Goal: Check status: Check status

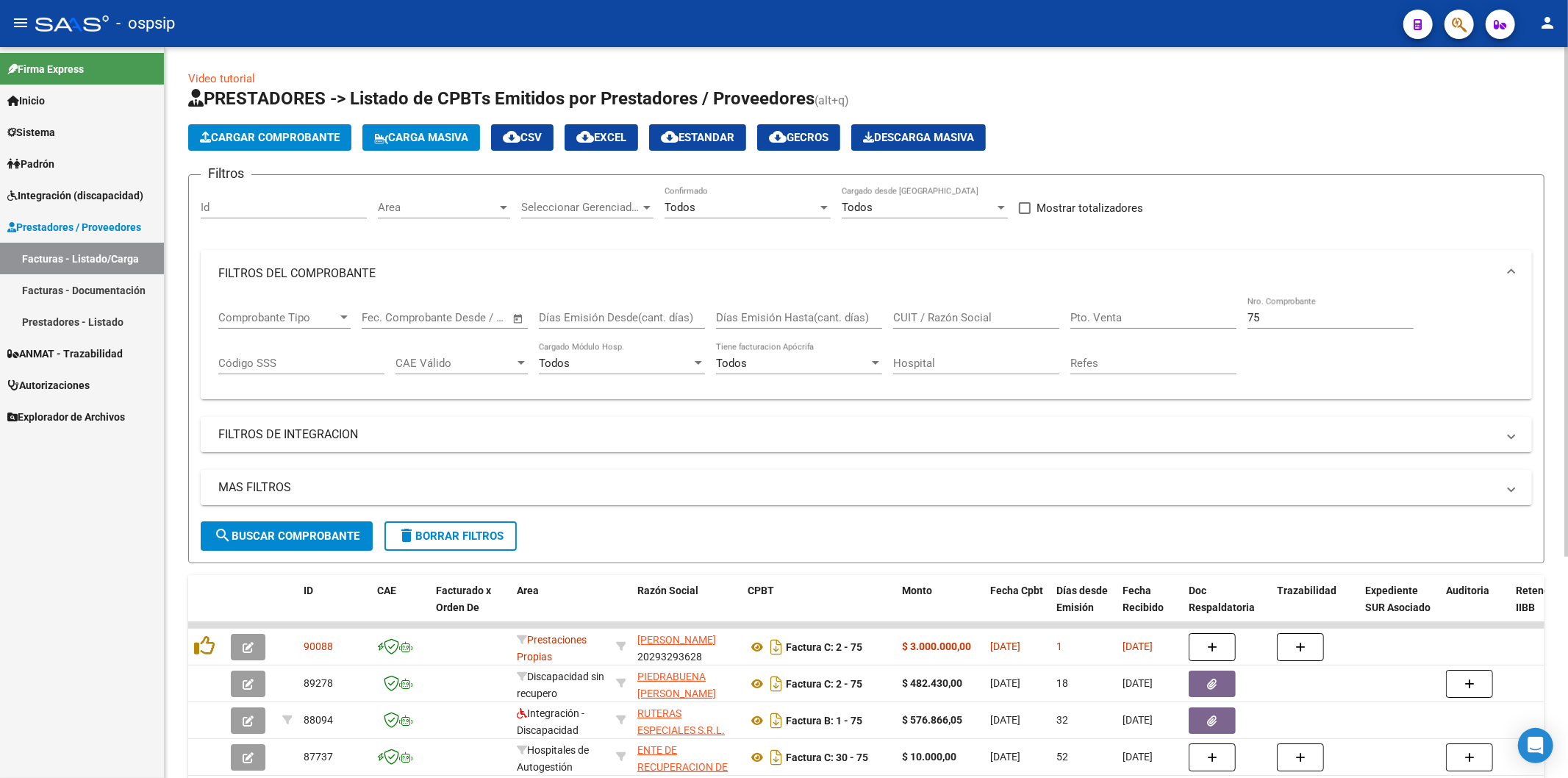
scroll to position [82, 0]
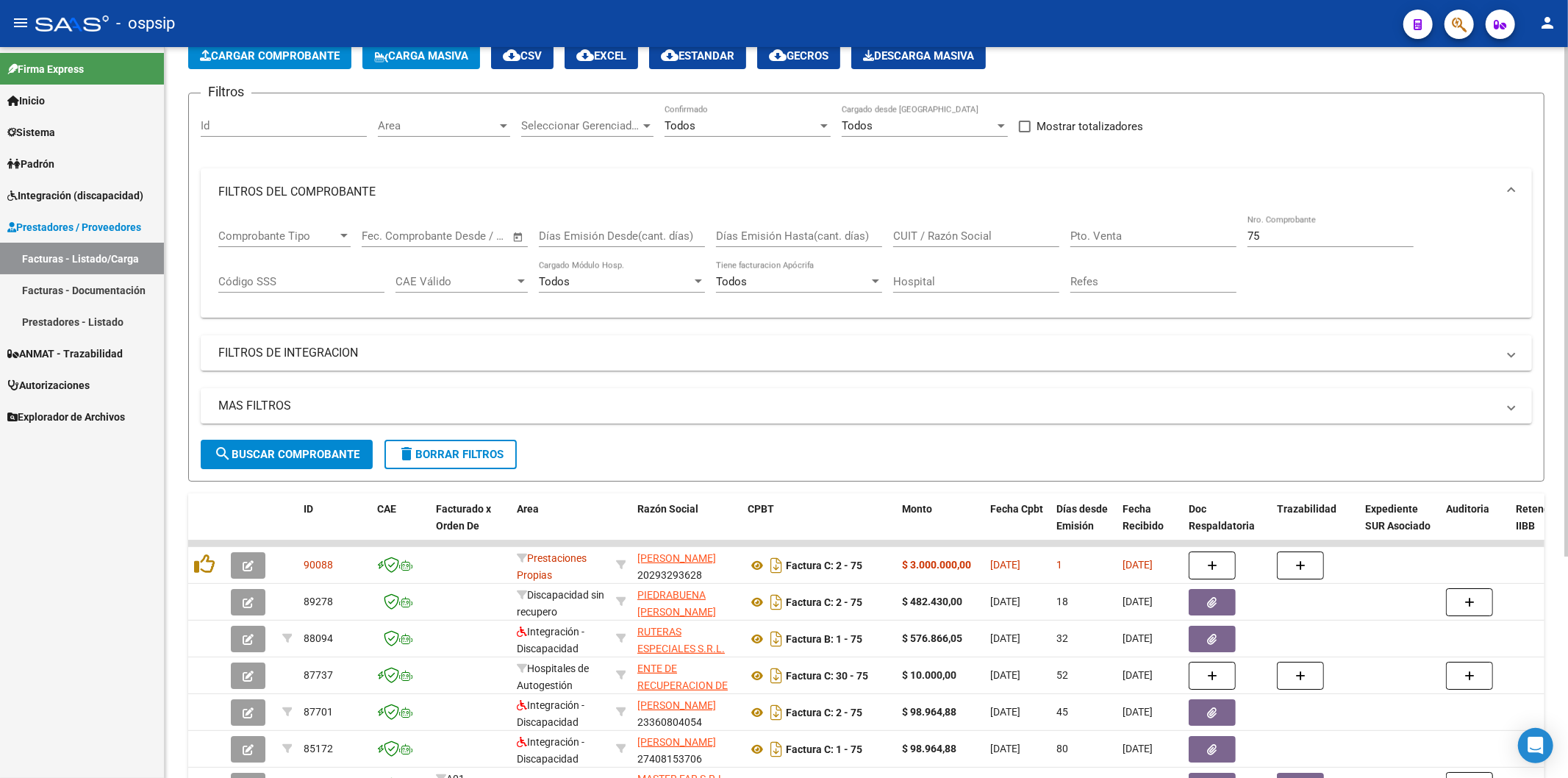
click at [1306, 221] on div "75 Nro. Comprobante" at bounding box center [1330, 231] width 167 height 31
type input "7"
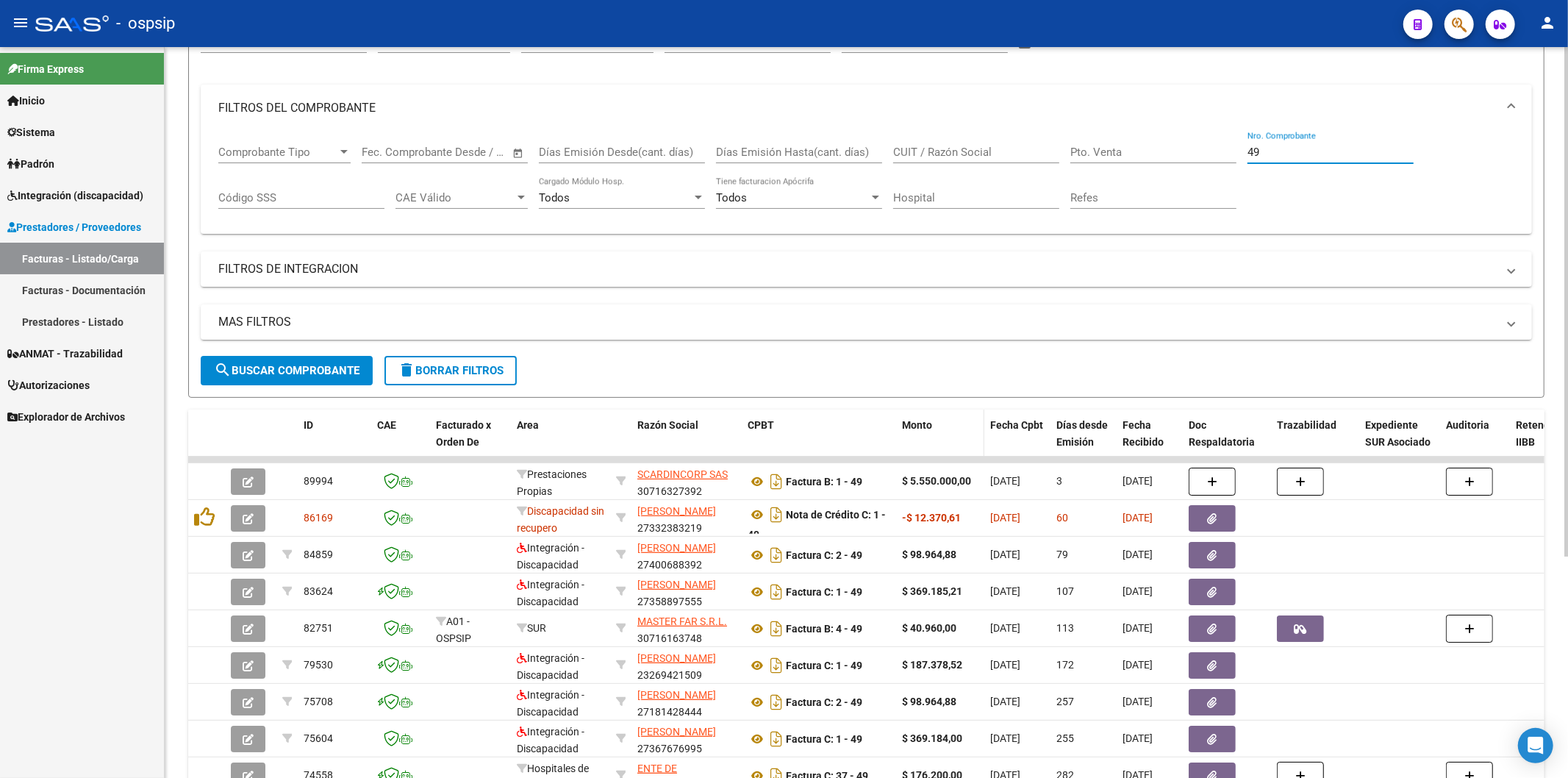
scroll to position [156, 0]
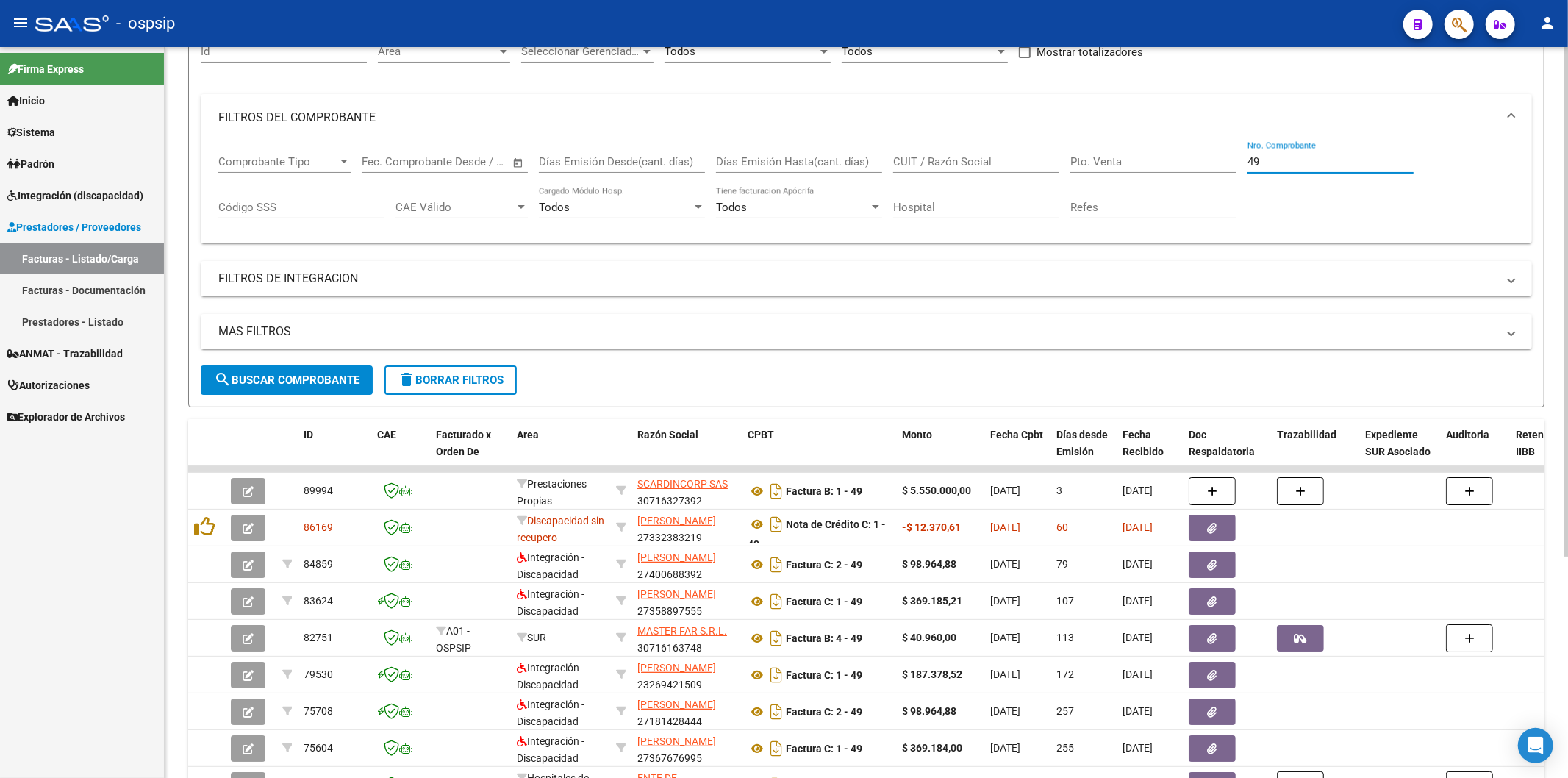
type input "4"
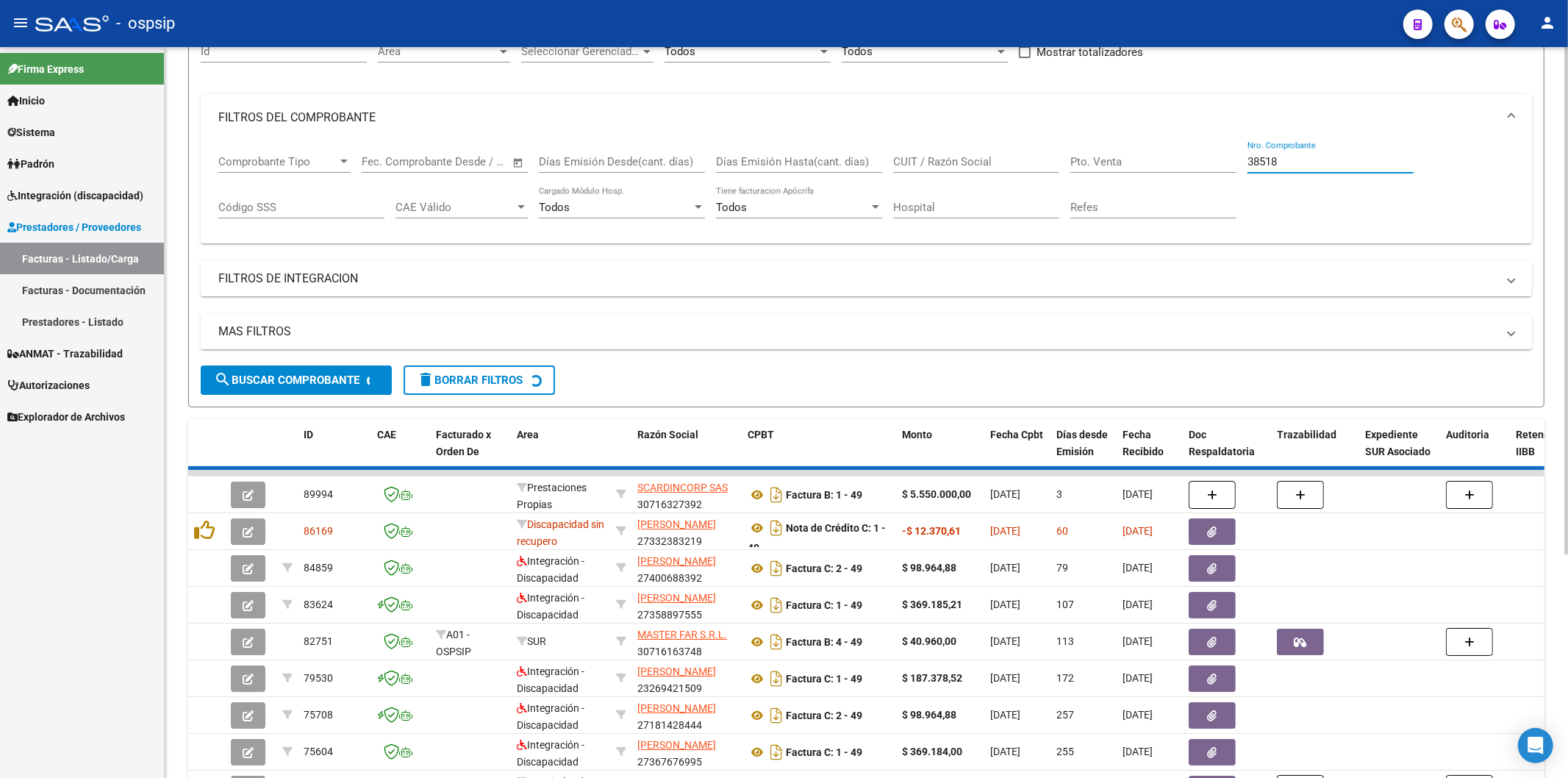
scroll to position [0, 0]
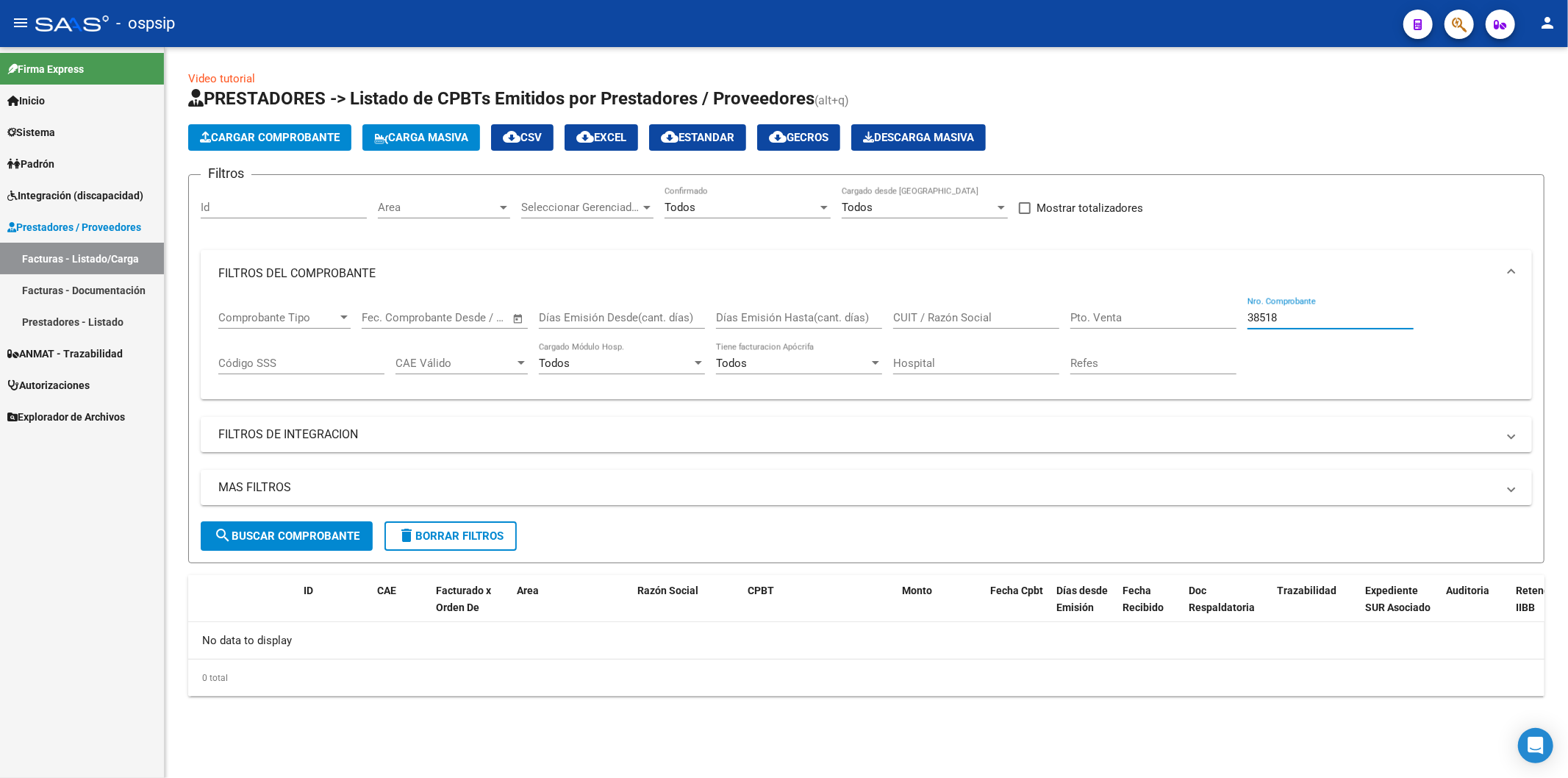
click at [1259, 318] on input "38518" at bounding box center [1330, 318] width 167 height 14
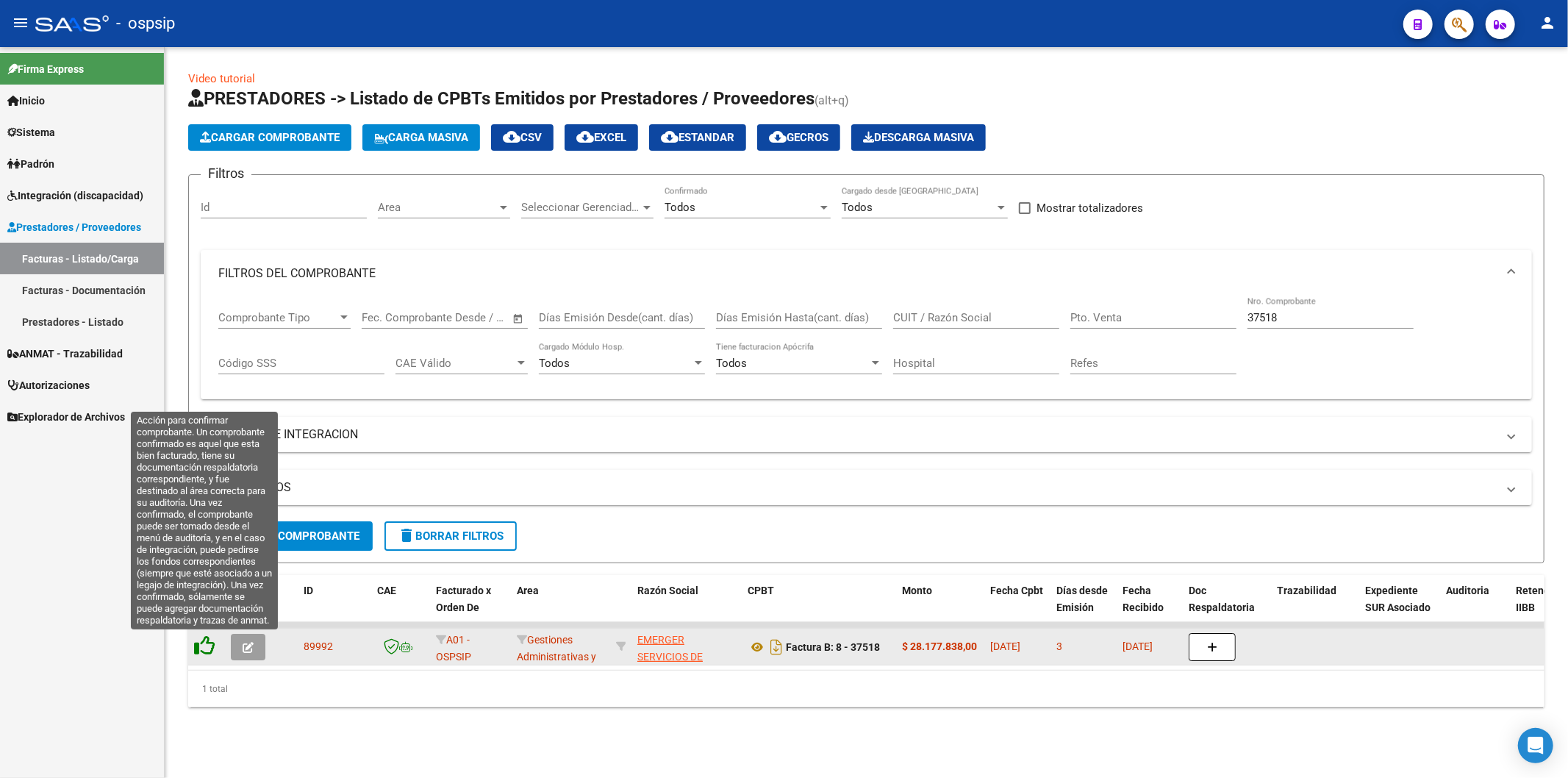
click at [204, 651] on icon at bounding box center [205, 645] width 20 height 20
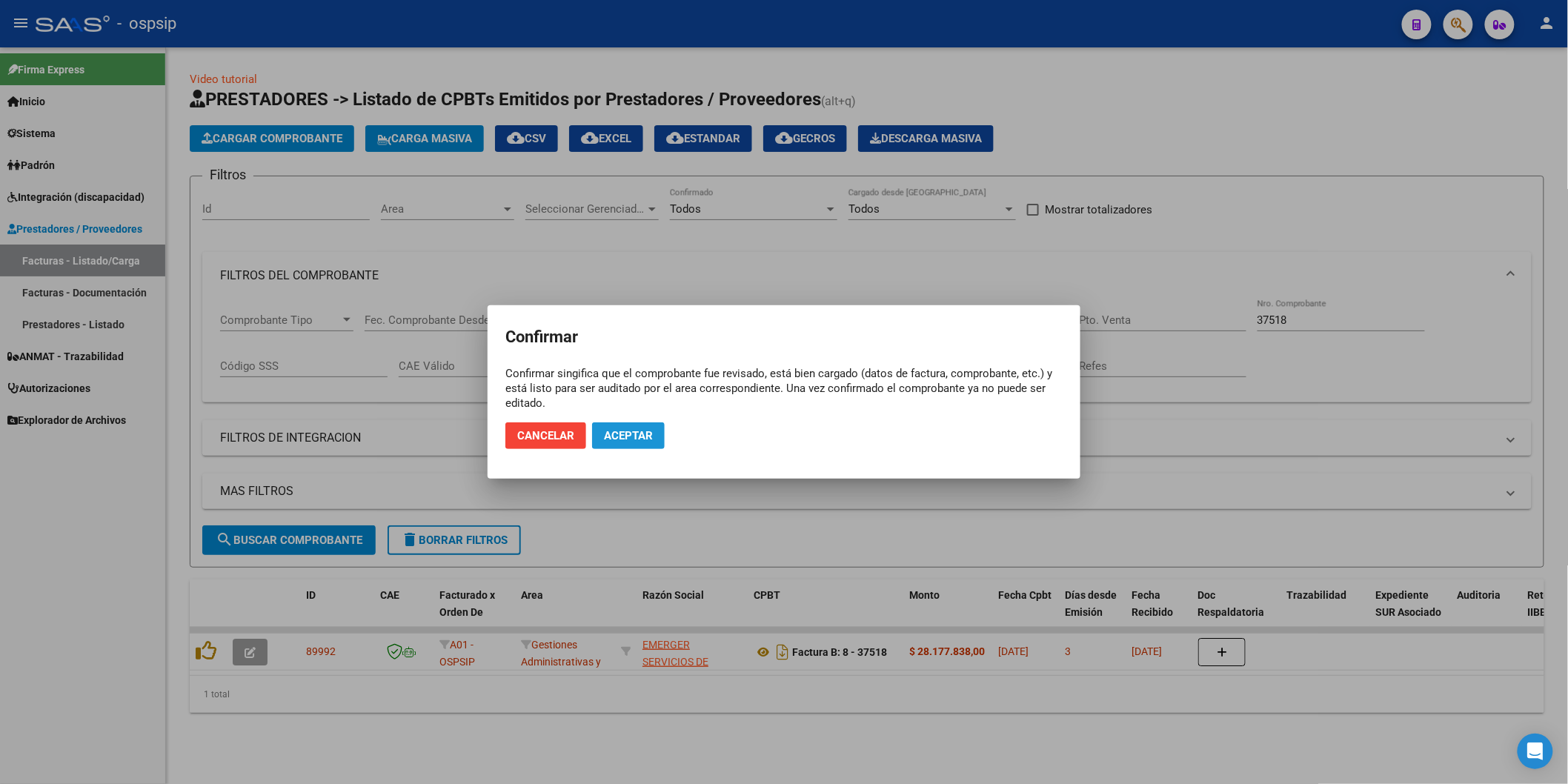
click at [618, 438] on span "Aceptar" at bounding box center [628, 436] width 49 height 14
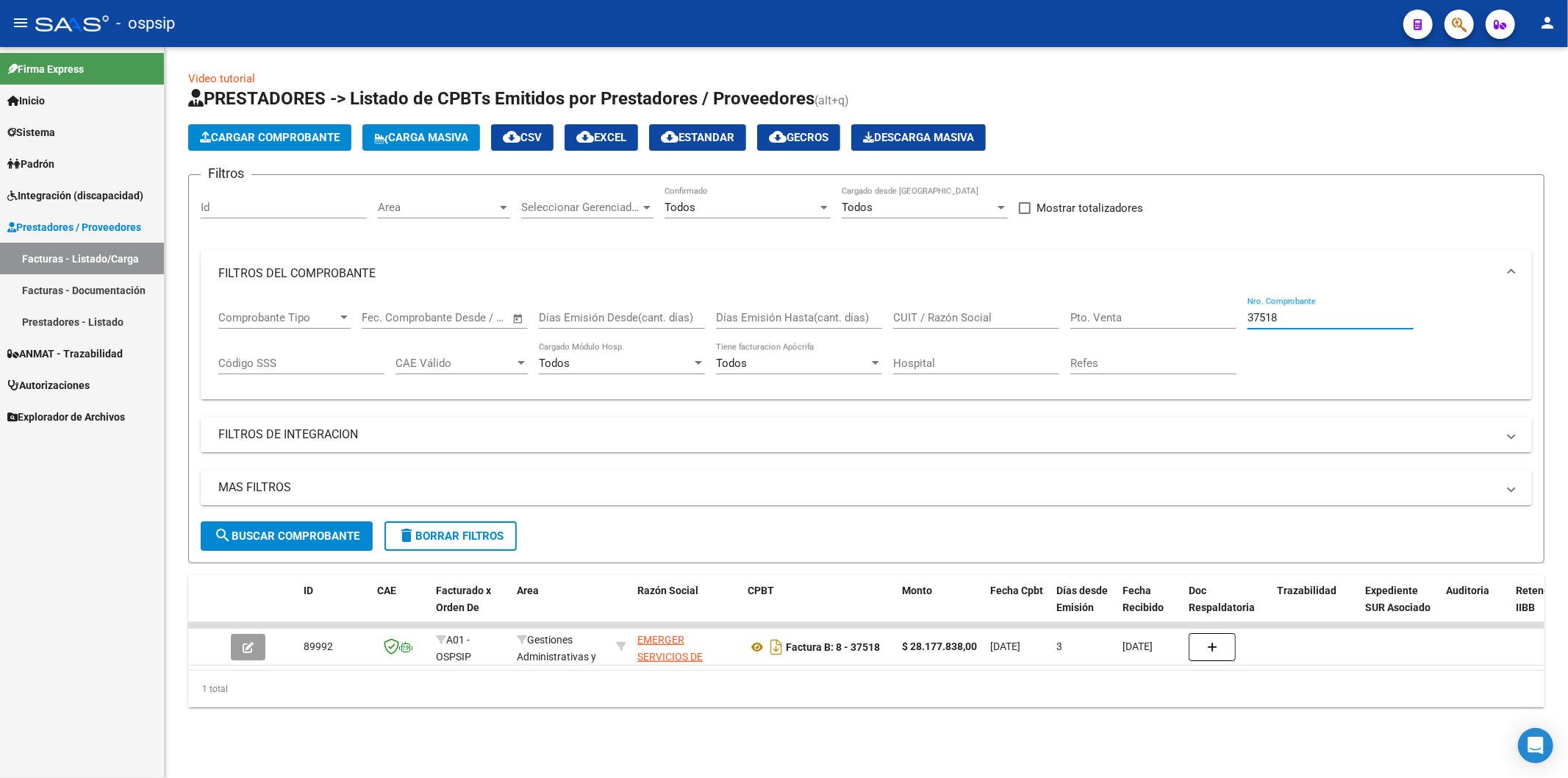
click at [1318, 316] on input "37518" at bounding box center [1330, 318] width 167 height 14
type input "3"
click at [1322, 324] on input "Nro. Comprobante" at bounding box center [1330, 318] width 167 height 14
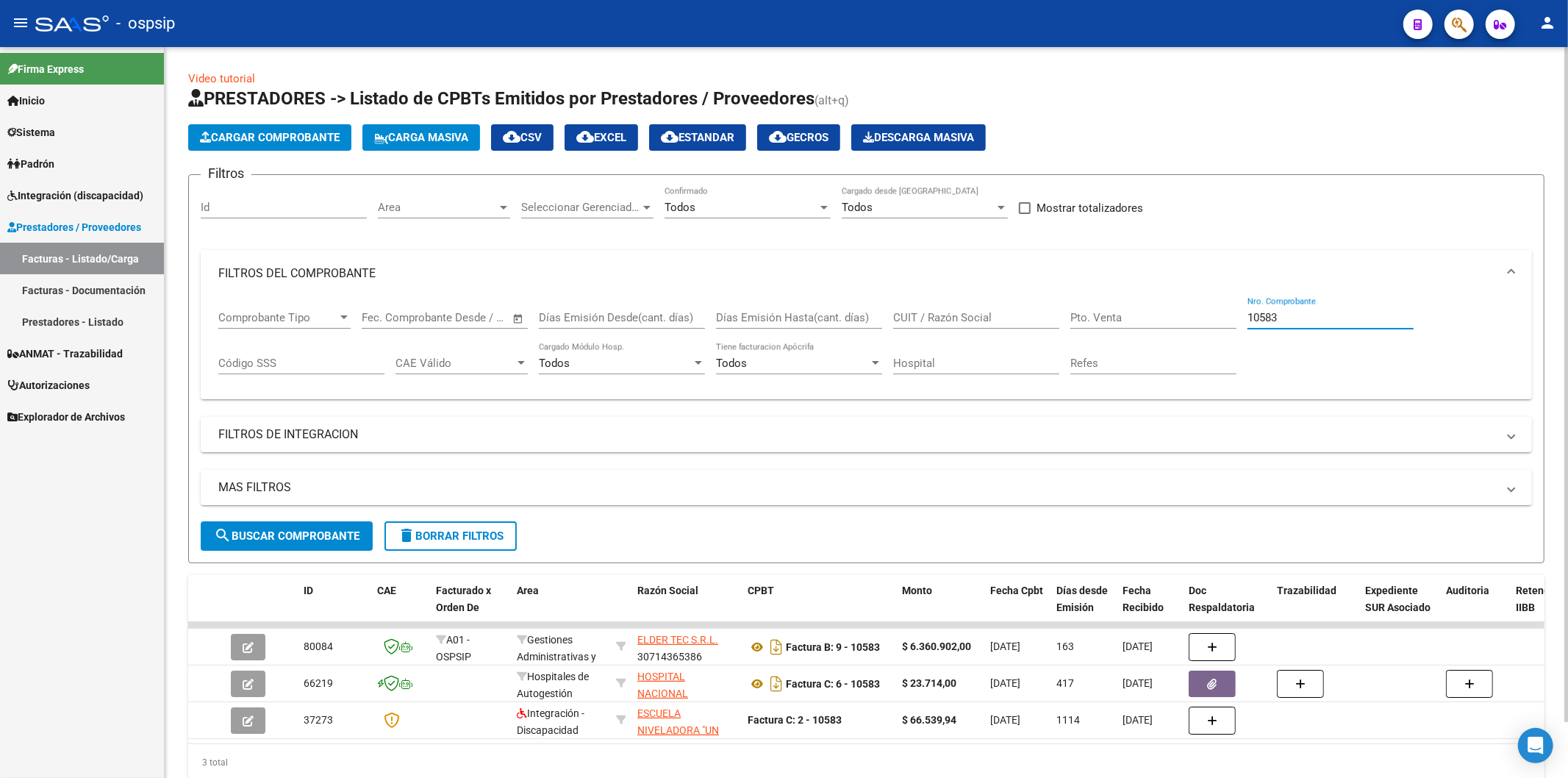
type input "10583"
